Goal: Browse casually: Explore the website without a specific task or goal

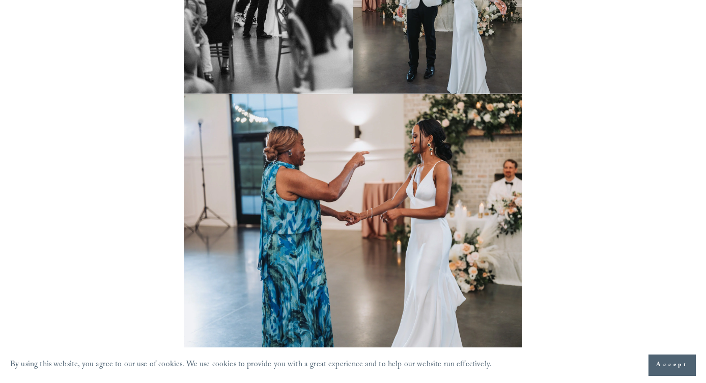
scroll to position [15276, 0]
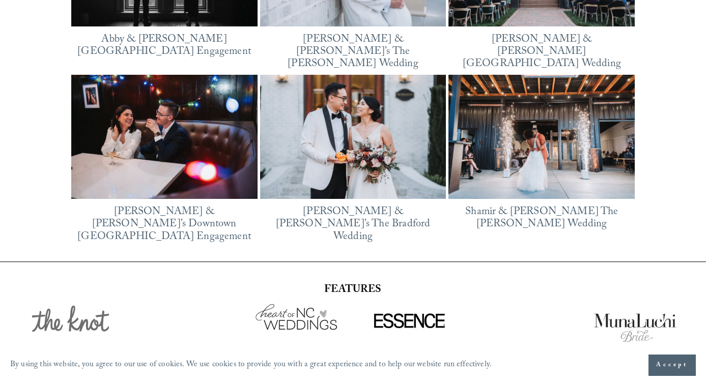
scroll to position [1430, 0]
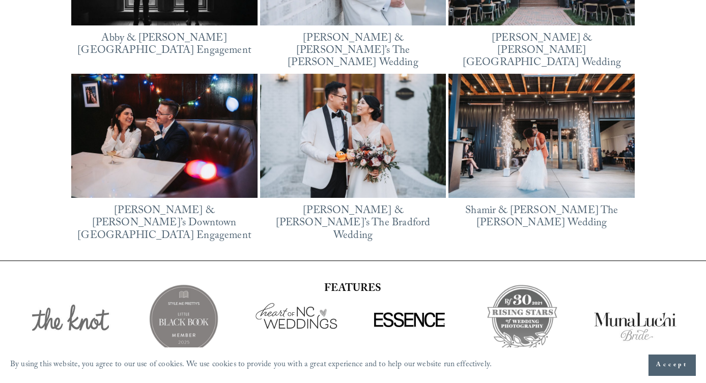
click at [309, 147] on img at bounding box center [353, 136] width 186 height 124
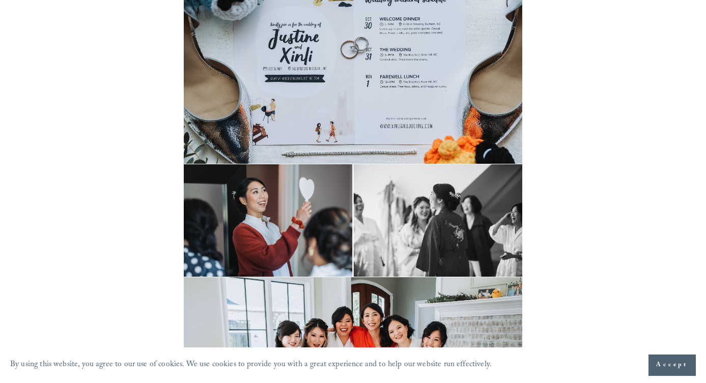
scroll to position [972, 0]
